Goal: Task Accomplishment & Management: Manage account settings

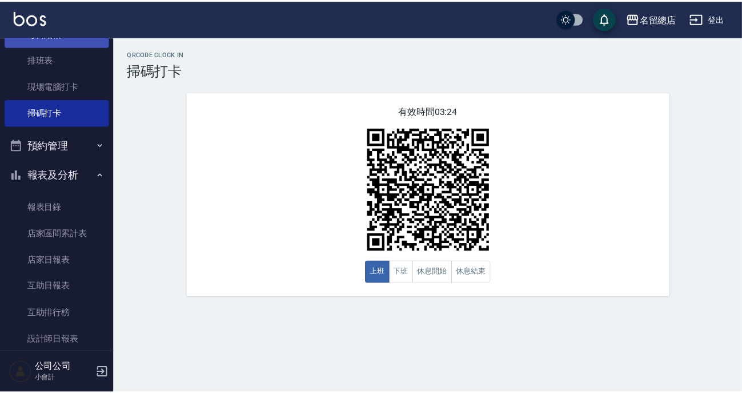
scroll to position [265, 0]
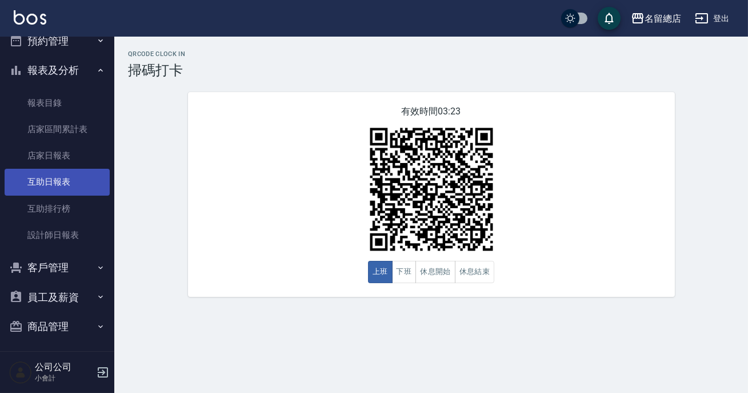
click at [57, 186] on link "互助日報表" at bounding box center [57, 182] width 105 height 26
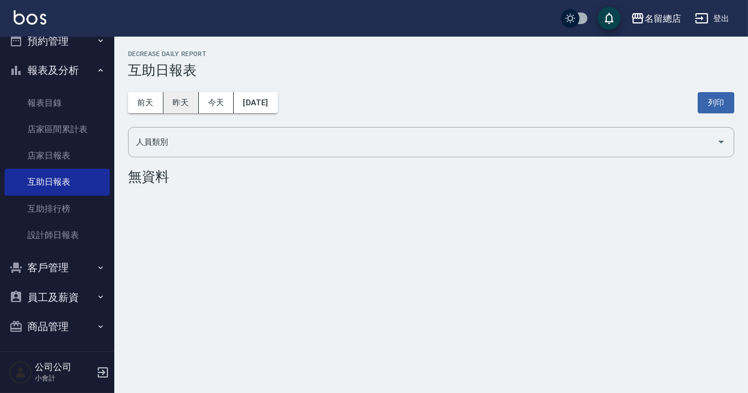
click at [171, 109] on button "昨天" at bounding box center [180, 102] width 35 height 21
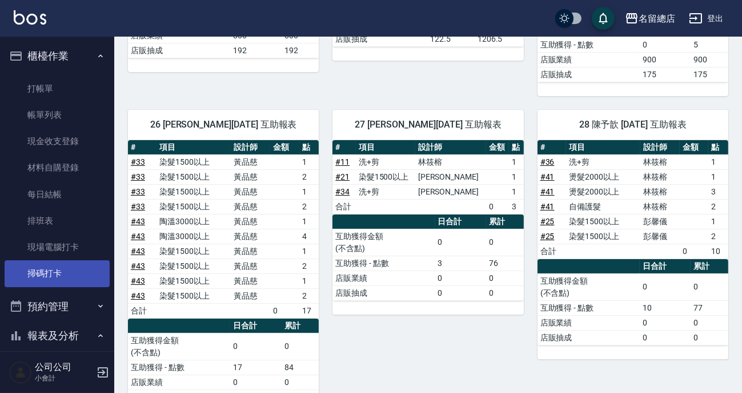
click at [80, 269] on link "掃碼打卡" at bounding box center [57, 273] width 105 height 26
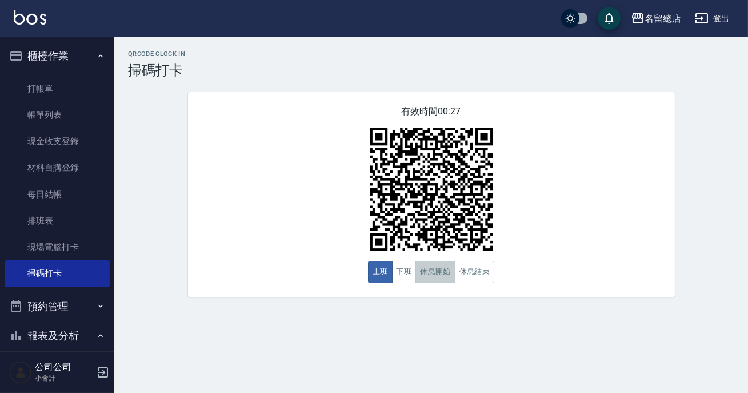
click at [418, 270] on button "休息開始" at bounding box center [436, 272] width 40 height 22
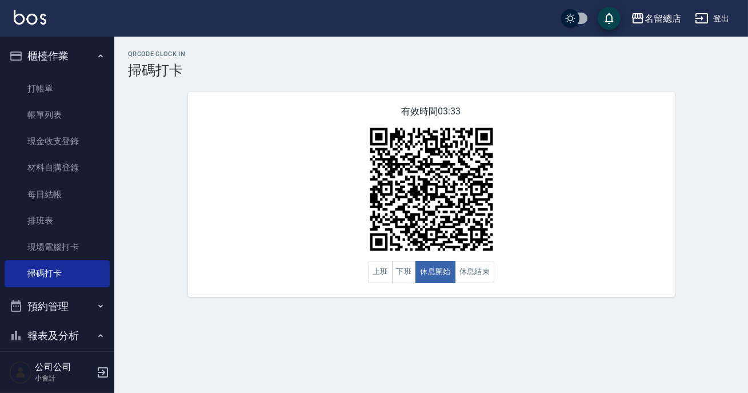
click at [522, 232] on div "有效時間 03:33 上班 下班 休息開始 休息結束" at bounding box center [431, 194] width 487 height 205
click at [368, 281] on div "有效時間 03:31 上班 下班 休息開始 休息結束" at bounding box center [431, 194] width 487 height 205
click at [377, 271] on button "上班" at bounding box center [380, 272] width 25 height 22
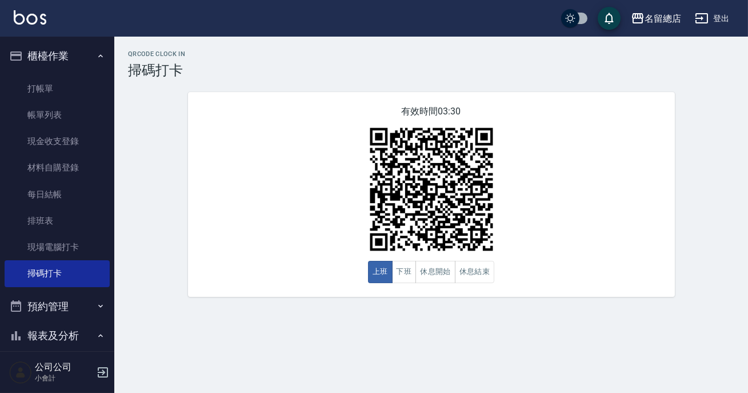
click at [440, 376] on div "QRcode Clock In 掃碼打卡 有效時間 03:30 上班 下班 休息開始 休息結束" at bounding box center [374, 196] width 748 height 393
drag, startPoint x: 440, startPoint y: 376, endPoint x: 453, endPoint y: 309, distance: 67.6
click at [440, 366] on div "QRcode Clock In 掃碼打卡 有效時間 01:42 上班 下班 休息開始 休息結束" at bounding box center [374, 196] width 748 height 393
click at [462, 286] on div "有效時間 01:42 上班 下班 休息開始 休息結束" at bounding box center [431, 194] width 487 height 205
click at [467, 275] on button "休息結束" at bounding box center [475, 272] width 40 height 22
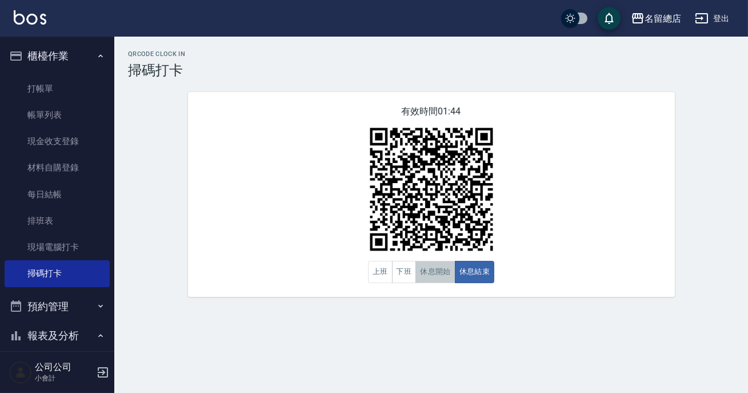
click at [429, 277] on button "休息開始" at bounding box center [436, 272] width 40 height 22
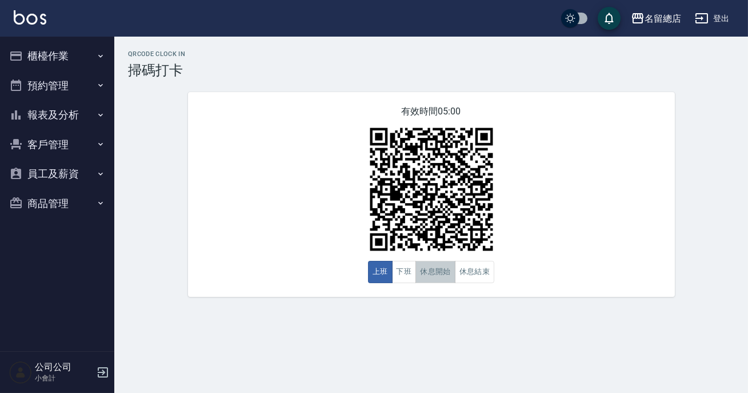
click at [446, 273] on button "休息開始" at bounding box center [436, 272] width 40 height 22
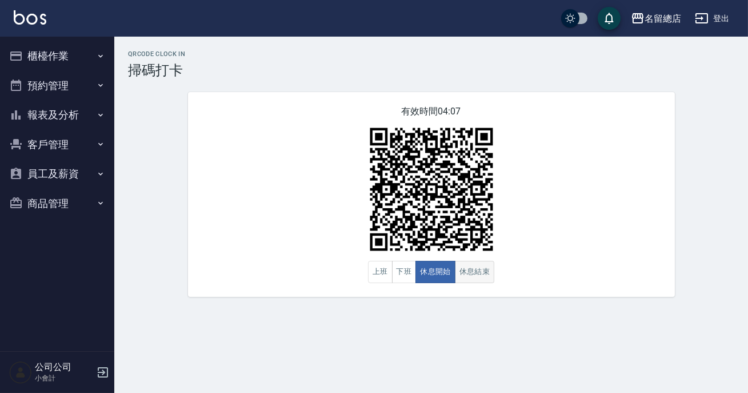
click at [474, 271] on button "休息結束" at bounding box center [475, 272] width 40 height 22
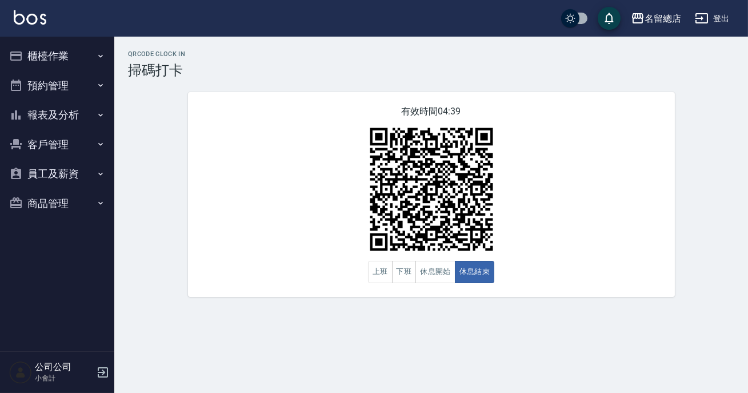
click at [101, 114] on icon "button" at bounding box center [100, 114] width 9 height 9
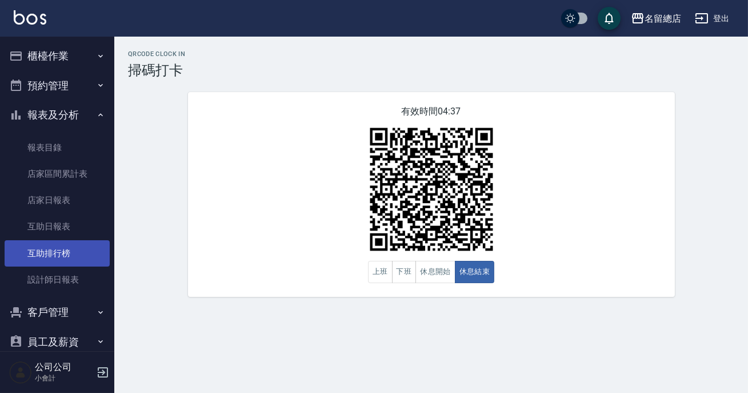
click at [74, 249] on link "互助排行榜" at bounding box center [57, 253] width 105 height 26
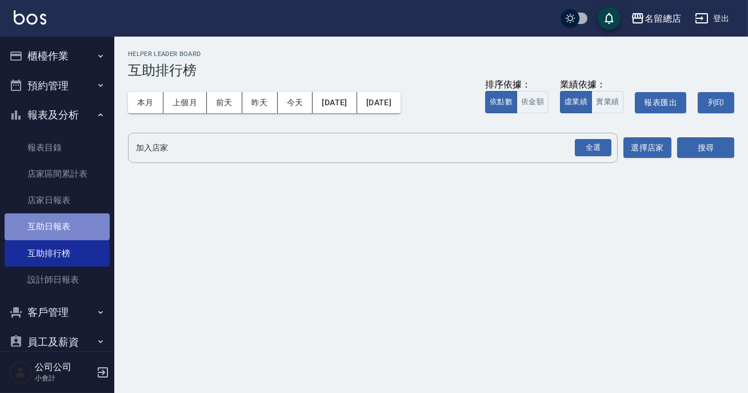
click at [77, 225] on link "互助日報表" at bounding box center [57, 226] width 105 height 26
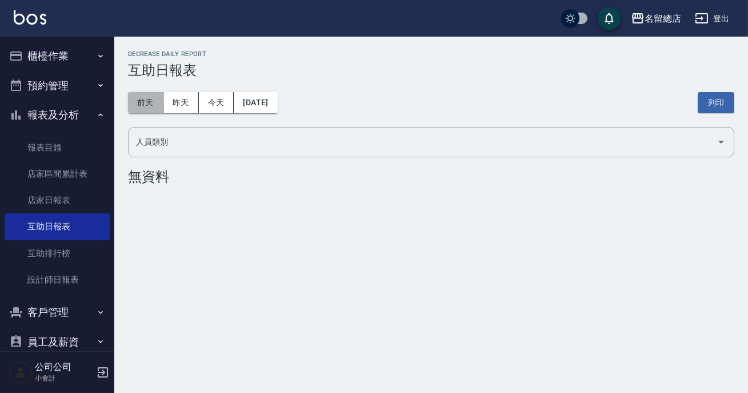
click at [157, 105] on button "前天" at bounding box center [145, 102] width 35 height 21
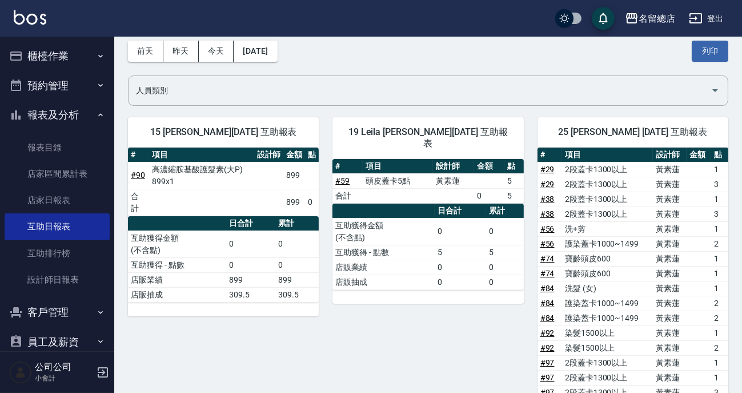
scroll to position [103, 0]
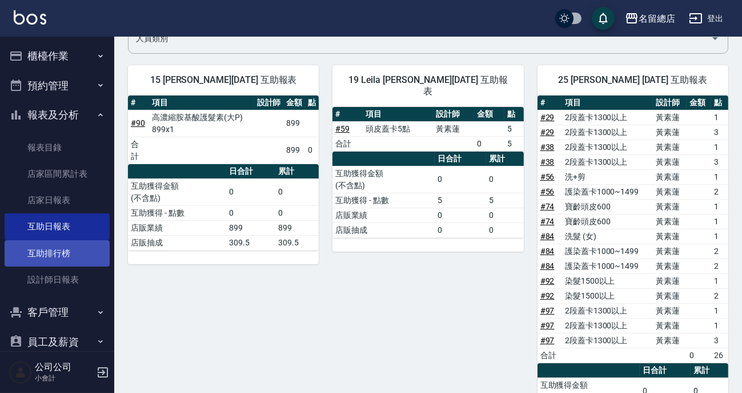
click at [84, 256] on link "互助排行榜" at bounding box center [57, 253] width 105 height 26
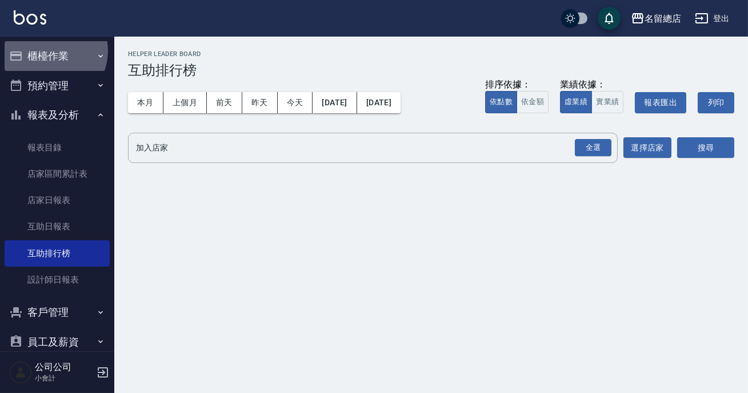
click at [50, 51] on button "櫃檯作業" at bounding box center [57, 56] width 105 height 30
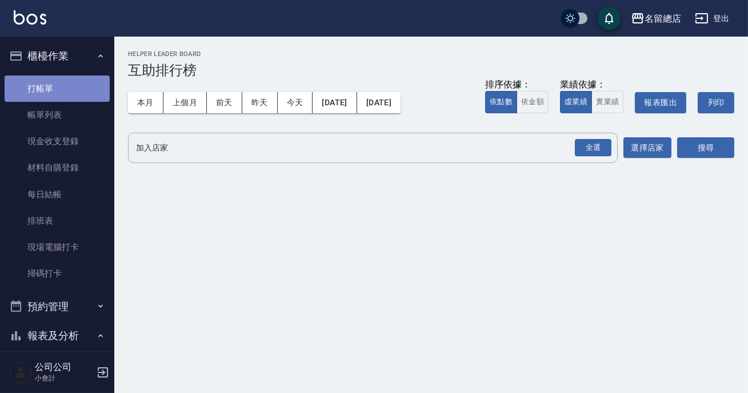
click at [67, 91] on link "打帳單" at bounding box center [57, 88] width 105 height 26
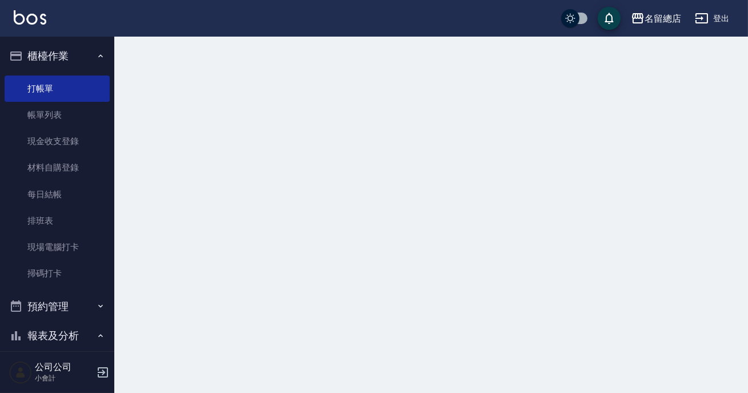
click at [76, 61] on button "櫃檯作業" at bounding box center [57, 56] width 105 height 30
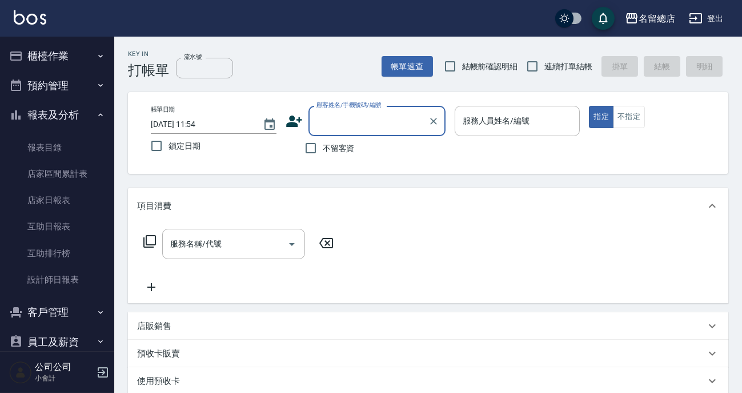
click at [34, 47] on button "櫃檯作業" at bounding box center [57, 56] width 105 height 30
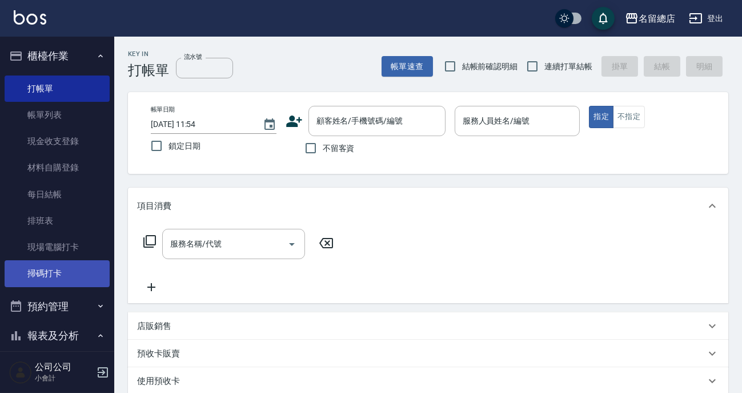
click at [40, 266] on link "掃碼打卡" at bounding box center [57, 273] width 105 height 26
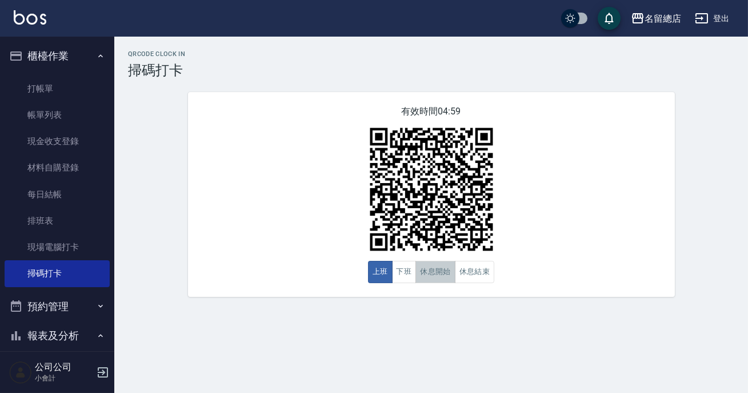
click at [447, 275] on button "休息開始" at bounding box center [436, 272] width 40 height 22
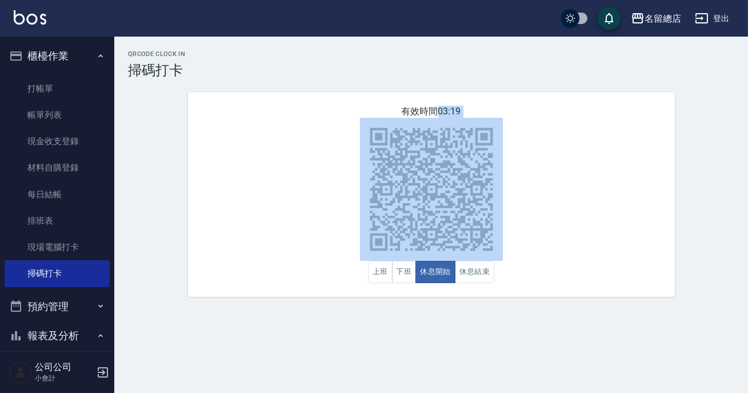
drag, startPoint x: 688, startPoint y: 267, endPoint x: 714, endPoint y: 255, distance: 28.9
click at [712, 256] on div "QRcode Clock In 掃碼打卡 有效時間 03:19 上班 下班 休息開始 休息結束" at bounding box center [431, 173] width 634 height 246
drag, startPoint x: 554, startPoint y: 153, endPoint x: 532, endPoint y: 172, distance: 29.6
drag, startPoint x: 532, startPoint y: 172, endPoint x: 507, endPoint y: 163, distance: 26.0
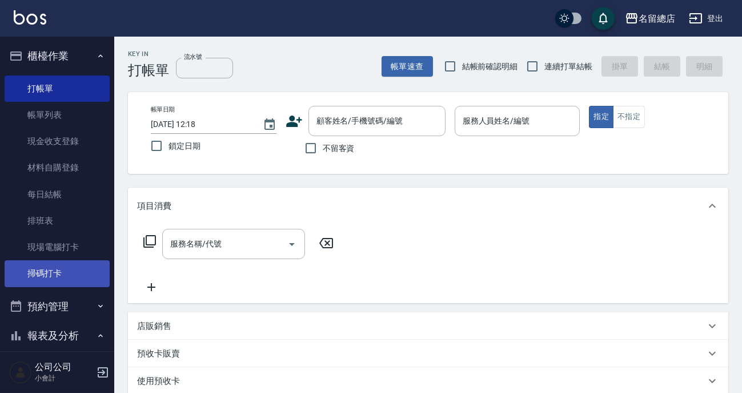
click at [50, 277] on link "掃碼打卡" at bounding box center [57, 273] width 105 height 26
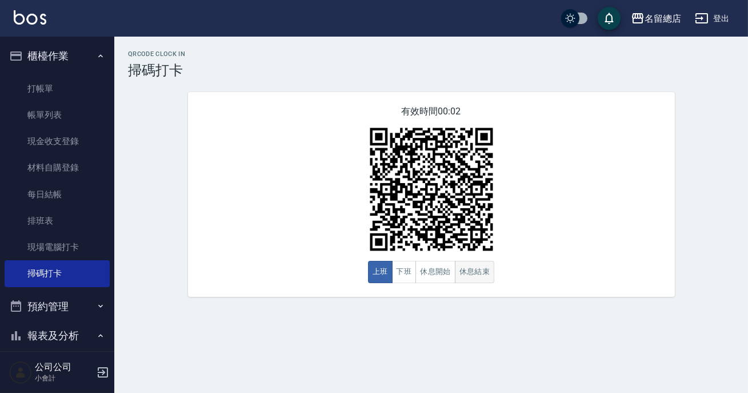
click at [465, 274] on button "休息結束" at bounding box center [475, 272] width 40 height 22
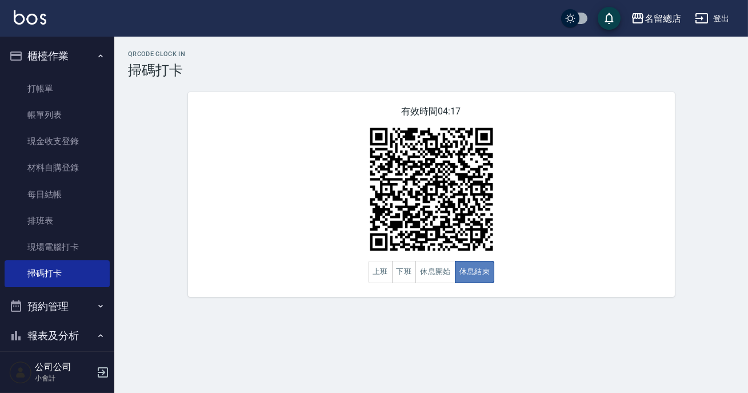
click at [465, 274] on button "休息結束" at bounding box center [475, 272] width 40 height 22
click at [446, 272] on button "休息開始" at bounding box center [436, 272] width 40 height 22
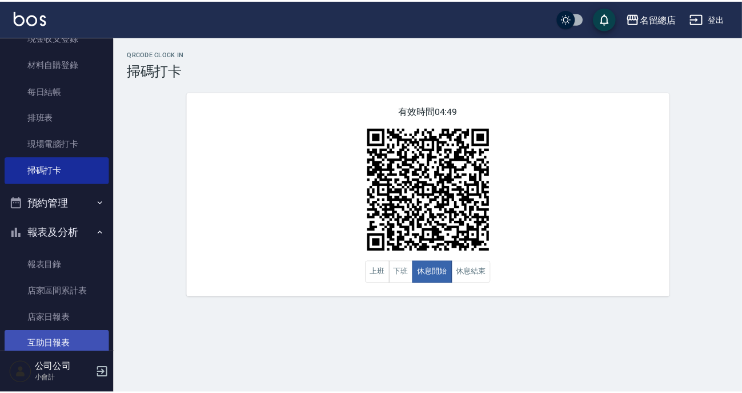
scroll to position [207, 0]
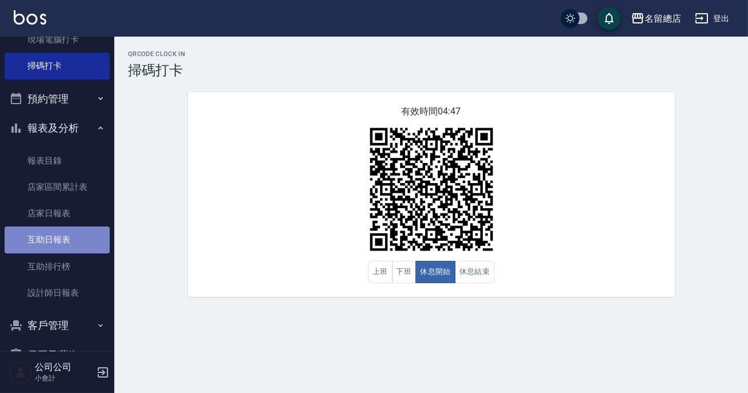
click at [60, 233] on link "互助日報表" at bounding box center [57, 239] width 105 height 26
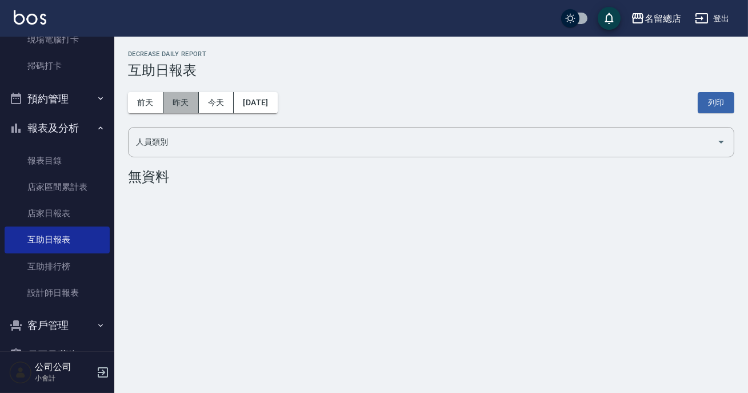
click at [175, 101] on button "昨天" at bounding box center [180, 102] width 35 height 21
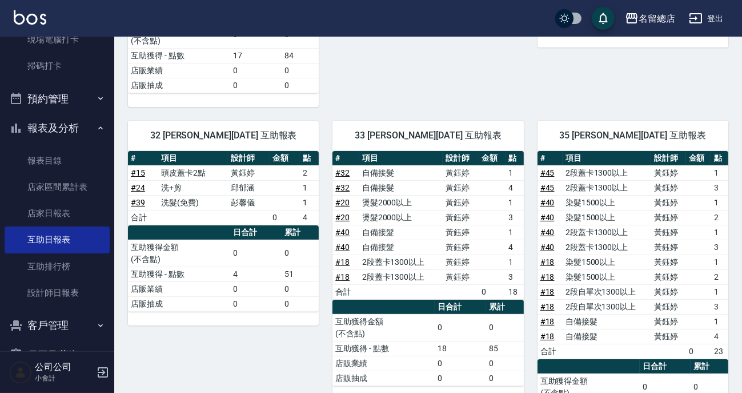
scroll to position [439, 0]
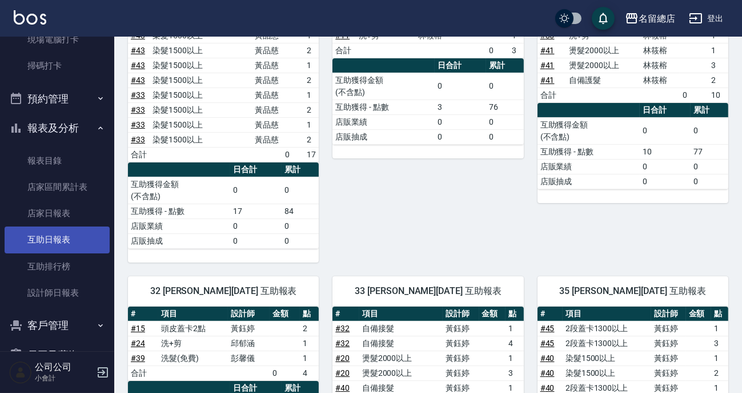
click at [53, 235] on link "互助日報表" at bounding box center [57, 239] width 105 height 26
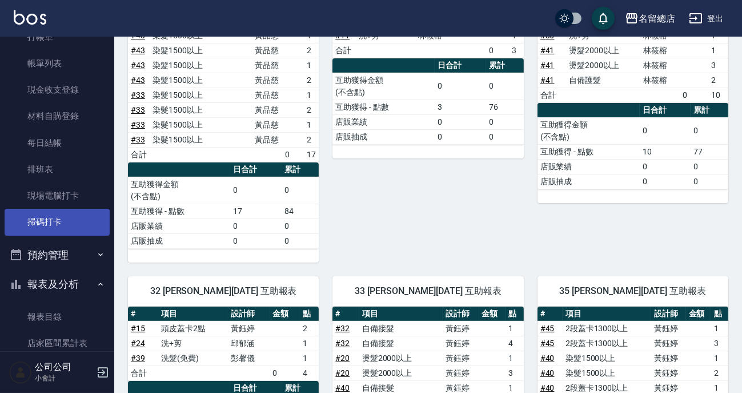
click at [46, 209] on link "掃碼打卡" at bounding box center [57, 222] width 105 height 26
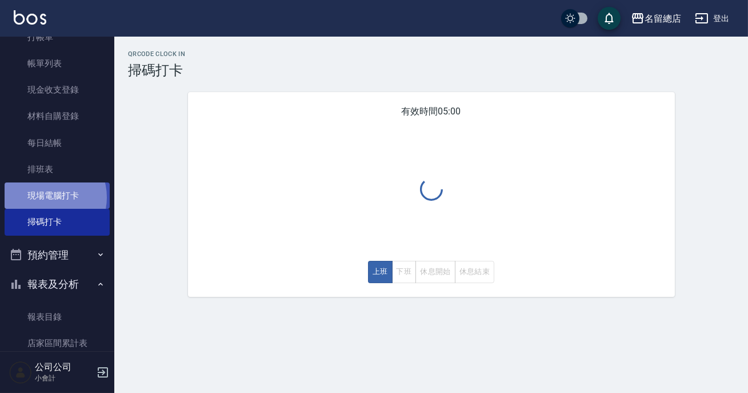
click at [47, 197] on link "現場電腦打卡" at bounding box center [57, 195] width 105 height 26
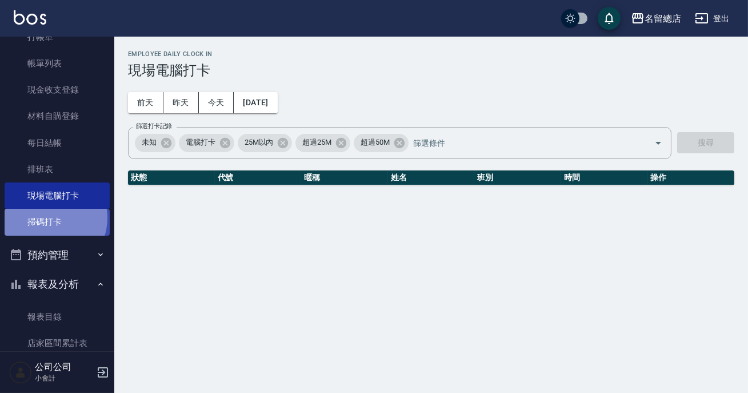
click at [49, 217] on link "掃碼打卡" at bounding box center [57, 222] width 105 height 26
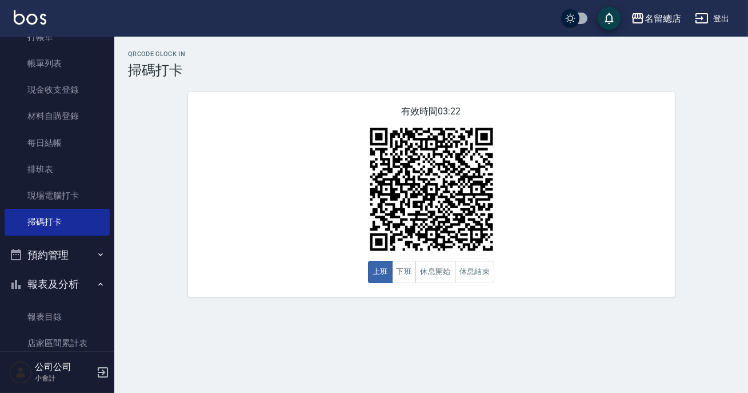
click at [154, 223] on div "QRcode Clock In 掃碼打卡 有效時間 03:22 上班 下班 休息開始 休息結束" at bounding box center [431, 173] width 634 height 246
click at [441, 273] on button "休息開始" at bounding box center [436, 272] width 40 height 22
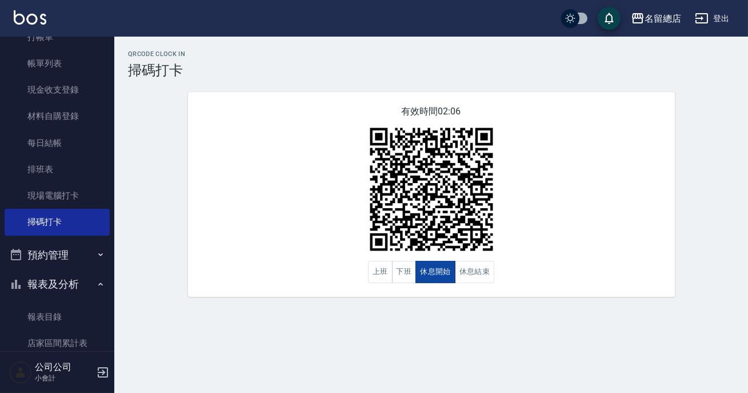
click at [441, 274] on button "休息開始" at bounding box center [436, 272] width 40 height 22
click at [492, 274] on button "休息結束" at bounding box center [475, 272] width 40 height 22
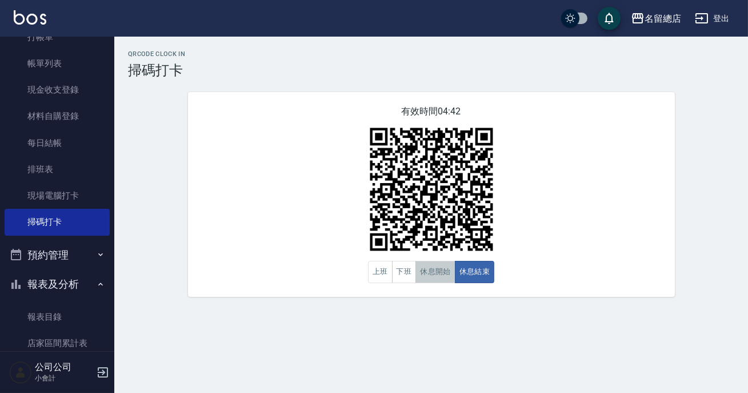
click at [424, 271] on button "休息開始" at bounding box center [436, 272] width 40 height 22
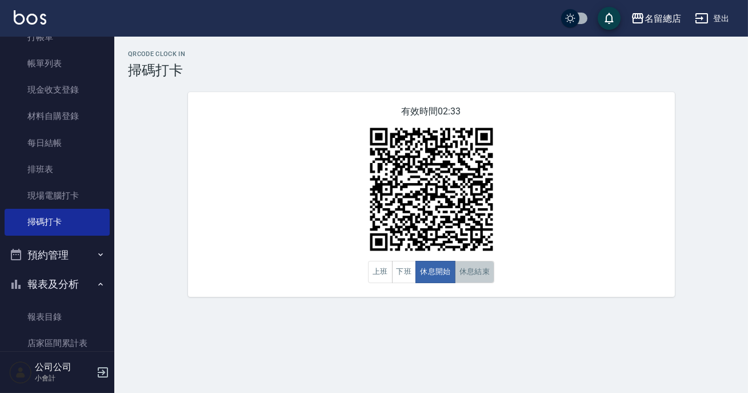
click at [468, 263] on button "休息結束" at bounding box center [475, 272] width 40 height 22
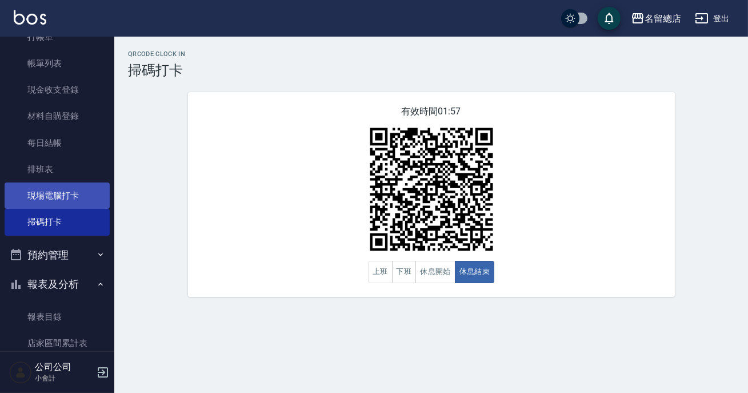
click at [53, 198] on link "現場電腦打卡" at bounding box center [57, 195] width 105 height 26
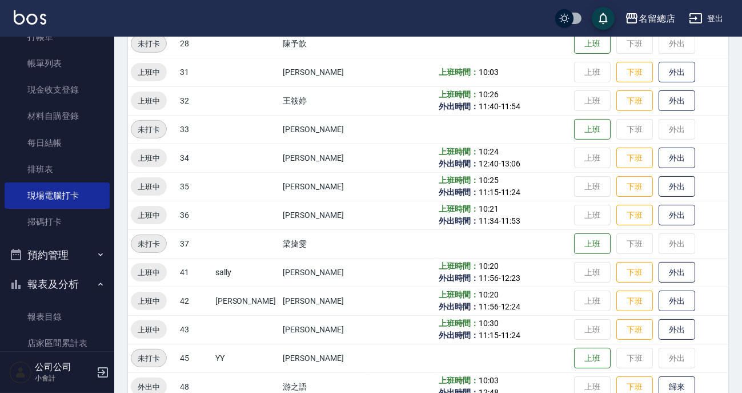
scroll to position [779, 0]
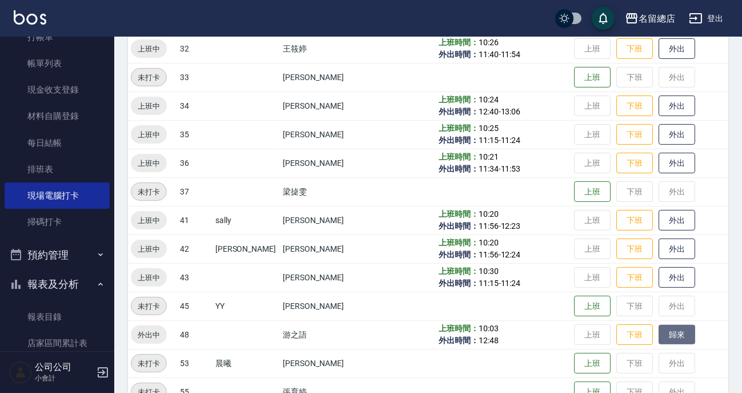
click at [662, 336] on button "歸來" at bounding box center [677, 335] width 37 height 20
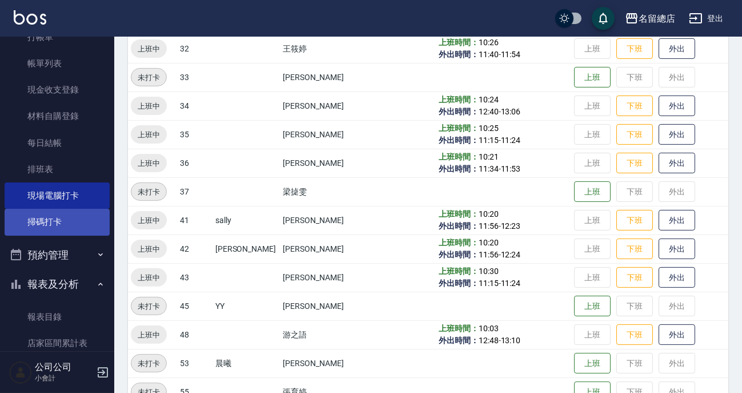
click at [43, 225] on link "掃碼打卡" at bounding box center [57, 222] width 105 height 26
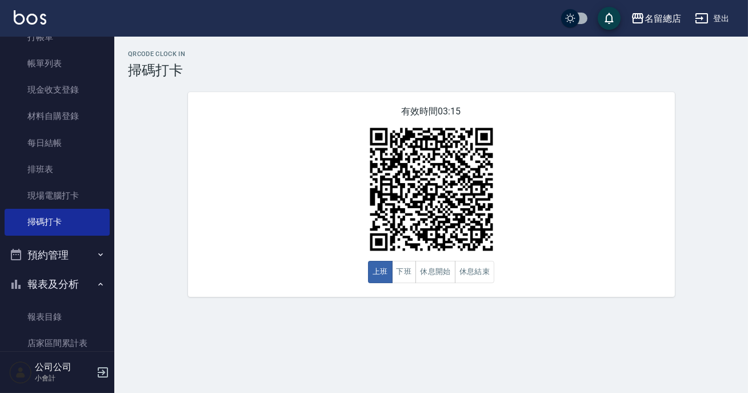
click at [433, 259] on img at bounding box center [431, 189] width 143 height 143
drag, startPoint x: 467, startPoint y: 266, endPoint x: 472, endPoint y: 274, distance: 9.0
click at [469, 270] on button "休息結束" at bounding box center [475, 272] width 40 height 22
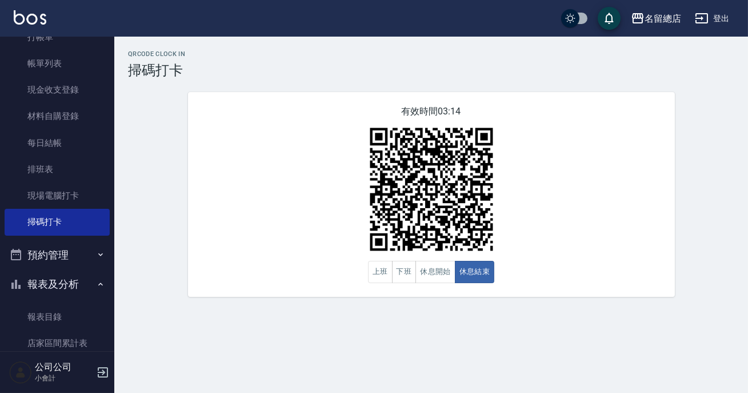
click at [590, 299] on div "QRcode Clock In 掃碼打卡 有效時間 03:14 上班 下班 休息開始 休息結束" at bounding box center [431, 174] width 634 height 274
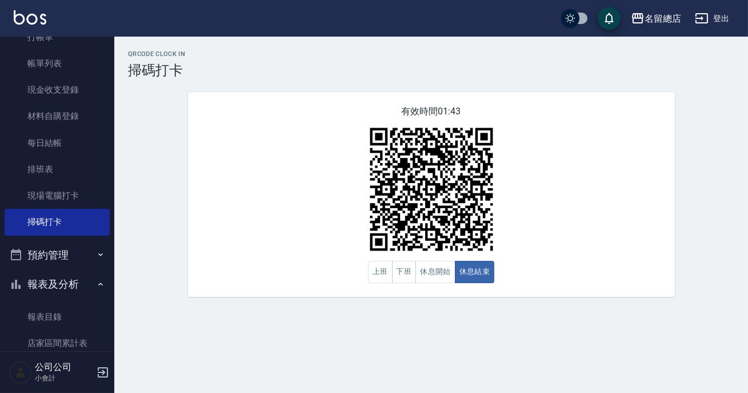
click at [68, 288] on button "報表及分析" at bounding box center [57, 284] width 105 height 30
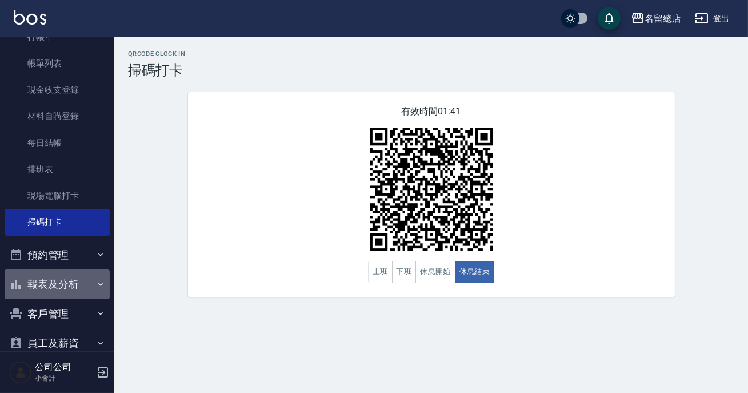
click at [96, 285] on icon "button" at bounding box center [100, 283] width 9 height 9
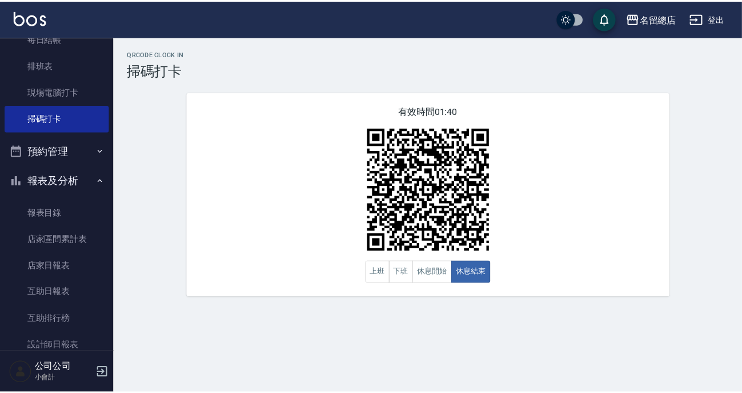
scroll to position [207, 0]
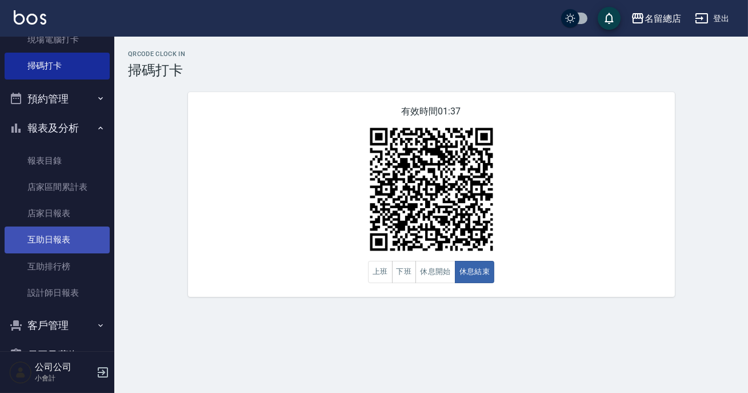
click at [69, 242] on link "互助日報表" at bounding box center [57, 239] width 105 height 26
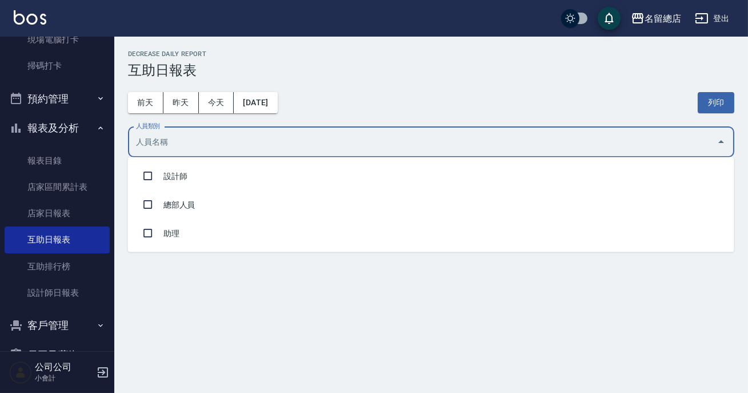
click at [202, 141] on input "人員類別" at bounding box center [422, 142] width 579 height 20
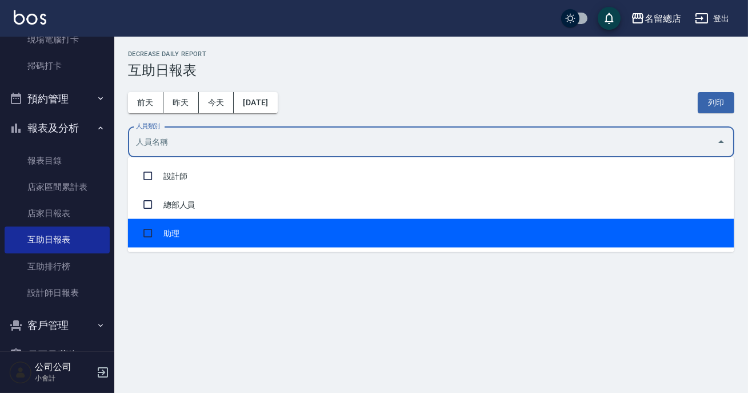
click at [189, 229] on li "助理" at bounding box center [431, 233] width 606 height 29
checkbox input "true"
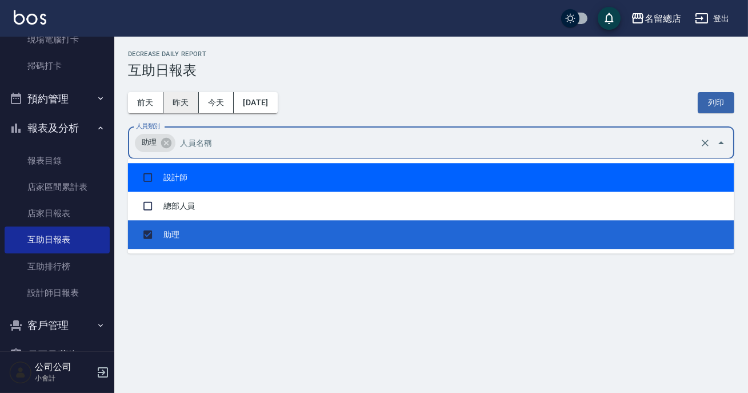
click at [182, 99] on button "昨天" at bounding box center [180, 102] width 35 height 21
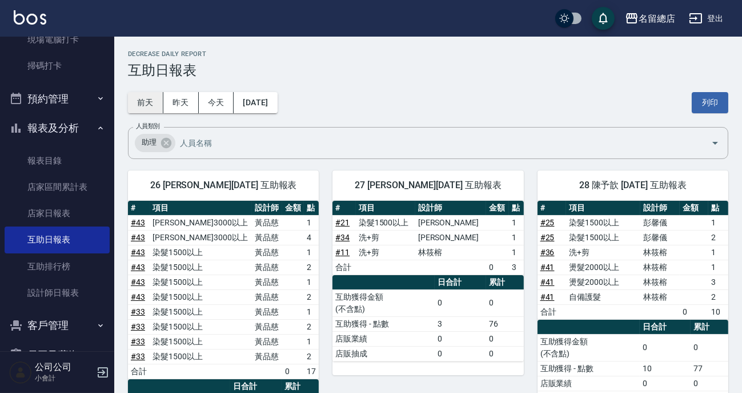
click at [149, 98] on button "前天" at bounding box center [145, 102] width 35 height 21
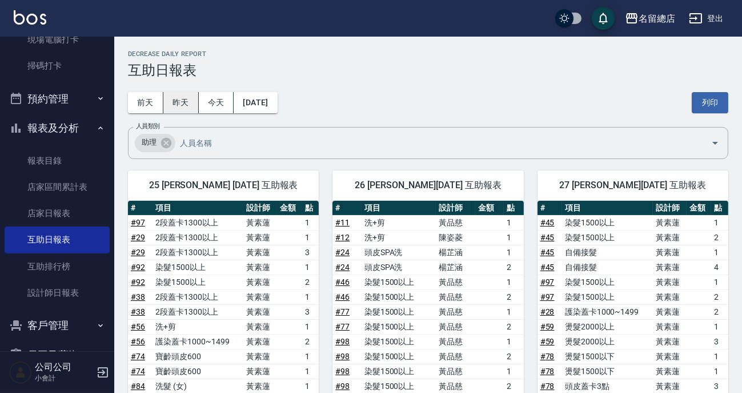
click at [186, 109] on button "昨天" at bounding box center [180, 102] width 35 height 21
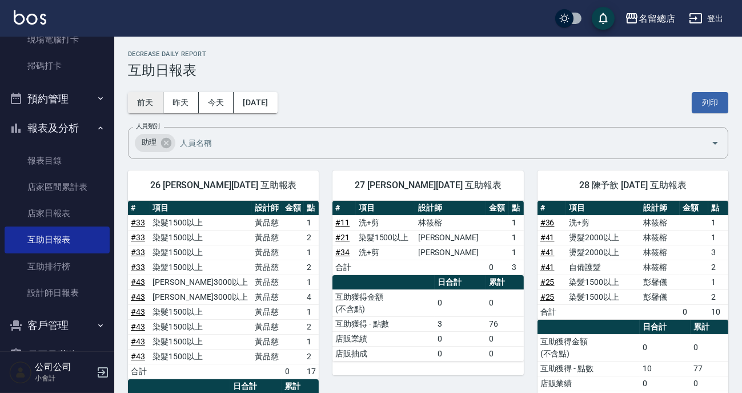
click at [134, 101] on button "前天" at bounding box center [145, 102] width 35 height 21
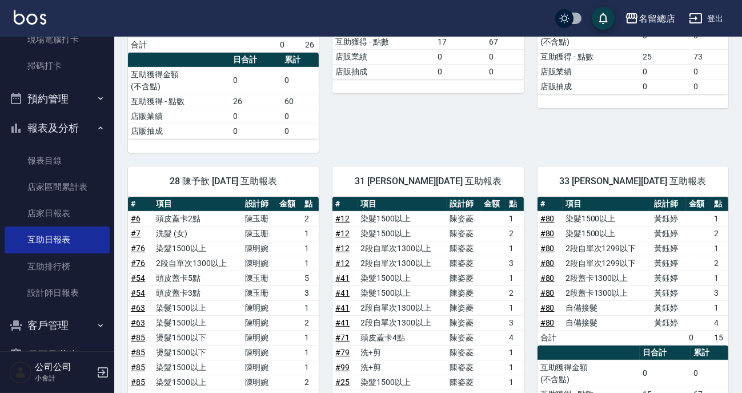
scroll to position [207, 0]
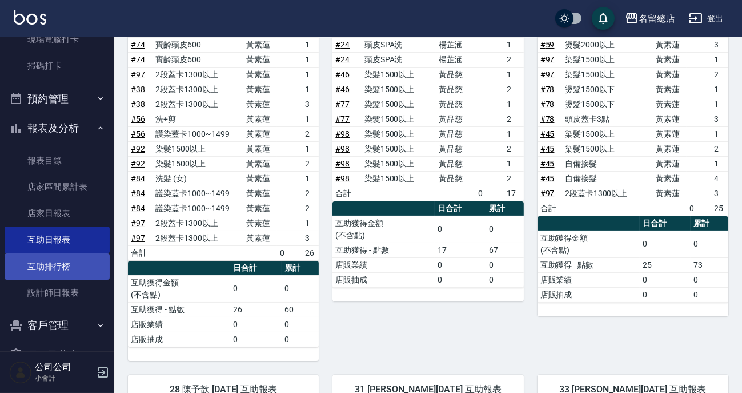
click at [63, 262] on link "互助排行榜" at bounding box center [57, 266] width 105 height 26
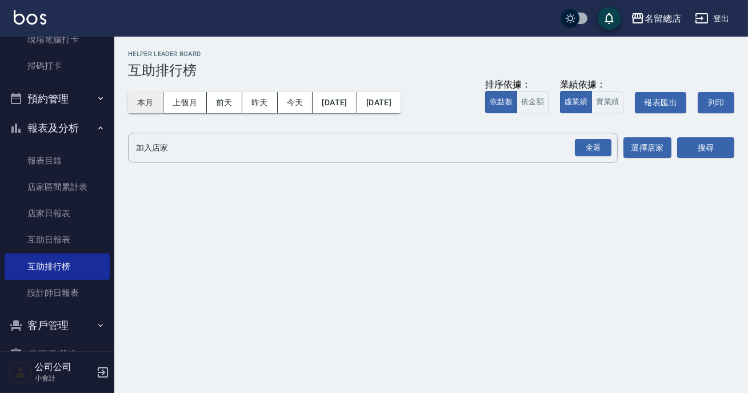
click at [149, 101] on button "本月" at bounding box center [145, 102] width 35 height 21
click at [149, 90] on div "本月 上個月 [DATE] [DATE] [DATE] [DATE] [DATE] 排序依據： 依點數 依金額 業績依據： 虛業績 實業績 報表匯出 列印" at bounding box center [431, 102] width 606 height 49
click at [598, 149] on div "全選" at bounding box center [593, 148] width 37 height 18
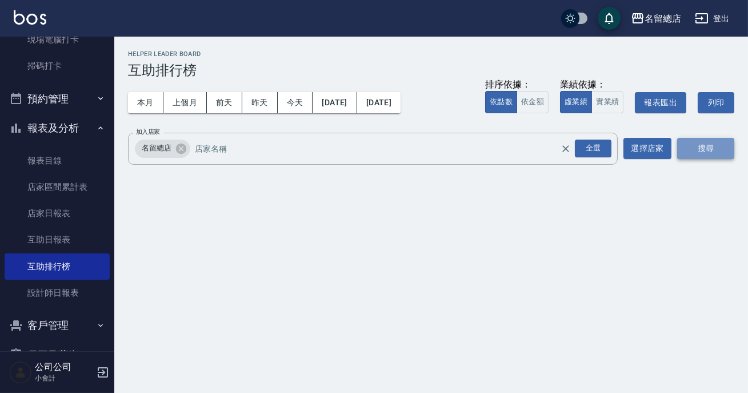
click at [686, 145] on button "搜尋" at bounding box center [705, 148] width 57 height 21
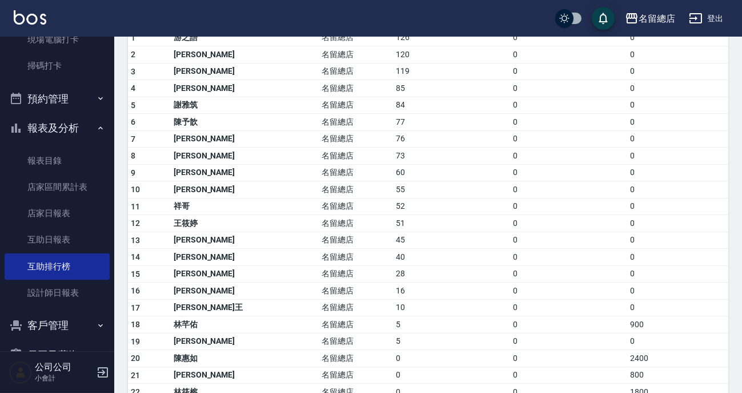
scroll to position [103, 0]
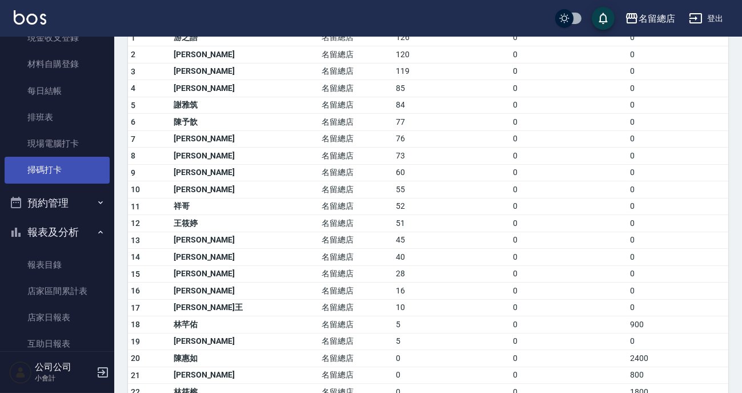
click at [65, 168] on link "掃碼打卡" at bounding box center [57, 170] width 105 height 26
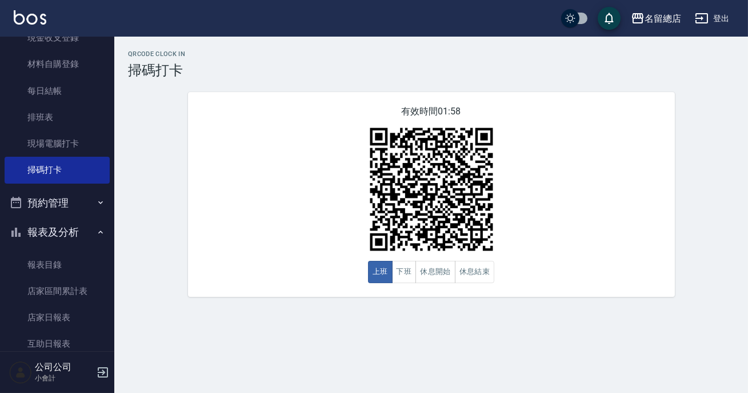
click at [286, 171] on div "有效時間 01:58 上班 下班 休息開始 休息結束" at bounding box center [431, 194] width 487 height 205
click at [424, 277] on button "休息開始" at bounding box center [436, 272] width 40 height 22
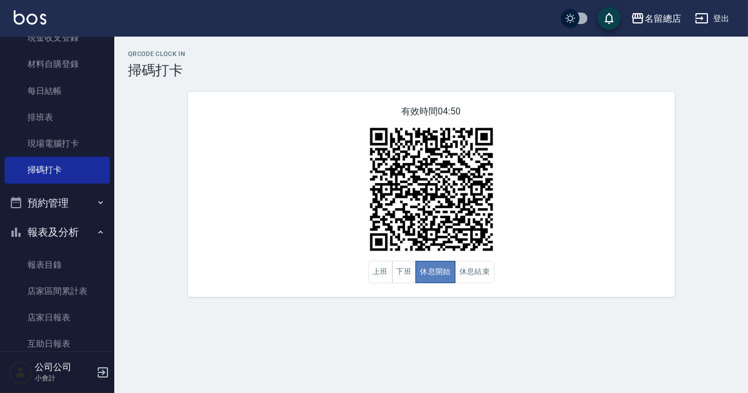
click at [427, 275] on button "休息開始" at bounding box center [436, 272] width 40 height 22
click at [426, 267] on button "休息開始" at bounding box center [436, 272] width 40 height 22
click at [474, 274] on button "休息結束" at bounding box center [475, 272] width 40 height 22
